Goal: Task Accomplishment & Management: Use online tool/utility

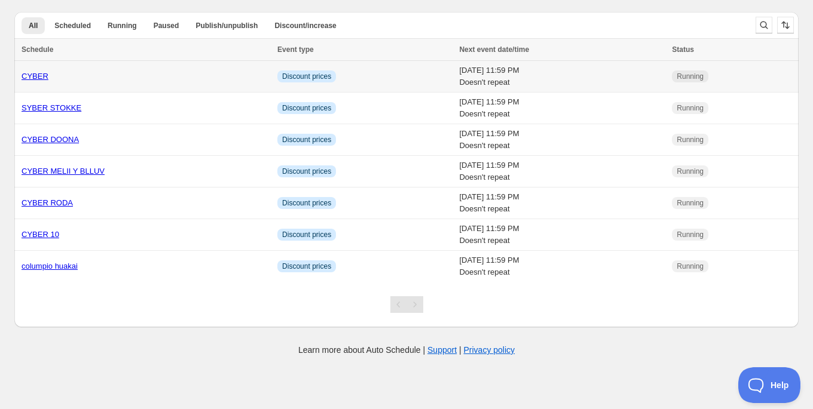
click at [34, 76] on link "CYBER" at bounding box center [35, 76] width 27 height 9
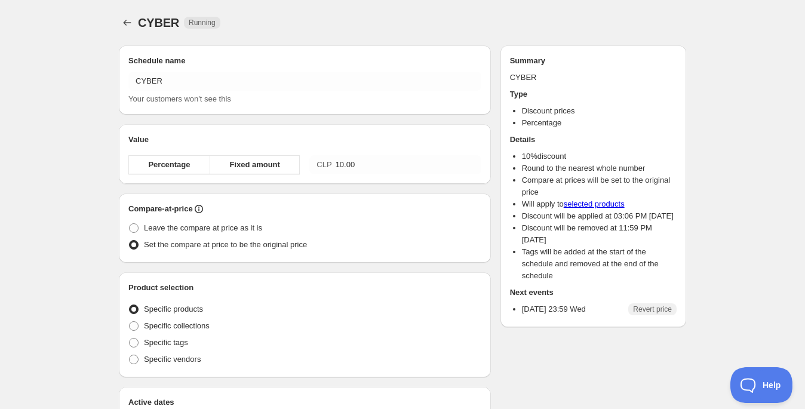
radio input "true"
checkbox input "true"
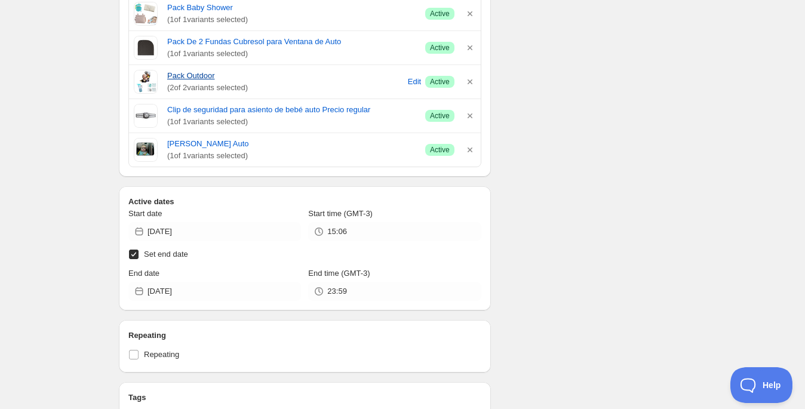
scroll to position [568, 0]
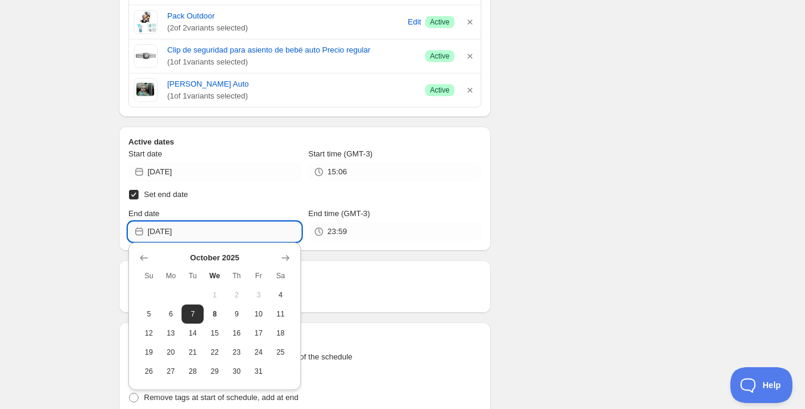
click at [206, 231] on input "2025-10-08" at bounding box center [225, 231] width 154 height 19
click at [266, 315] on button "10" at bounding box center [259, 314] width 22 height 19
type input "2025-10-10"
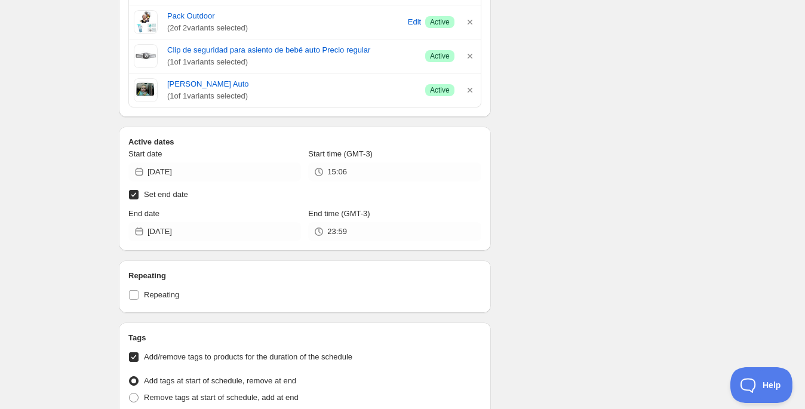
scroll to position [660, 0]
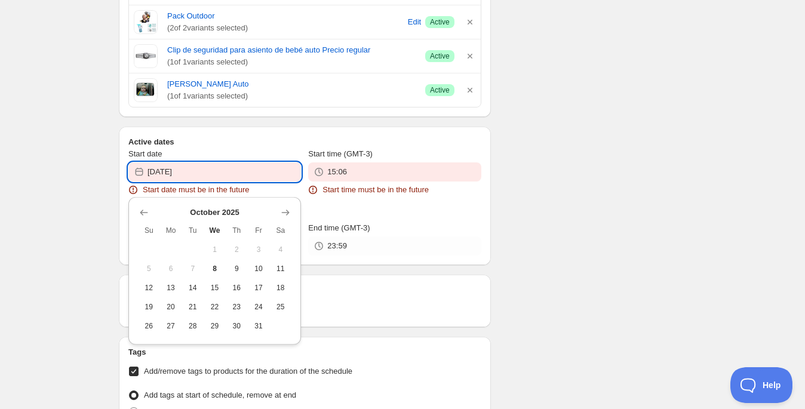
click at [173, 178] on input "2025-10-04" at bounding box center [225, 172] width 154 height 19
click at [541, 158] on div "There were some issues with your form submission Start date must be in the futu…" at bounding box center [397, 21] width 577 height 1291
